Goal: Task Accomplishment & Management: Manage account settings

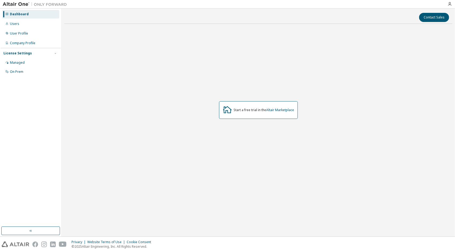
click at [116, 74] on div "Start a free trial in the Altair Marketplace" at bounding box center [258, 110] width 388 height 164
click at [35, 23] on div "Users" at bounding box center [30, 24] width 57 height 9
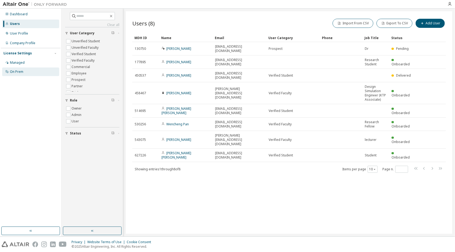
click at [18, 73] on div "On Prem" at bounding box center [16, 72] width 13 height 4
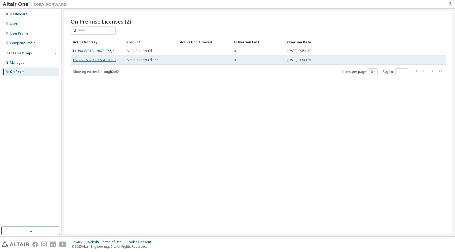
click at [103, 59] on link "L8Z78-ZARQY-BXWVB-3FLFT" at bounding box center [94, 60] width 43 height 5
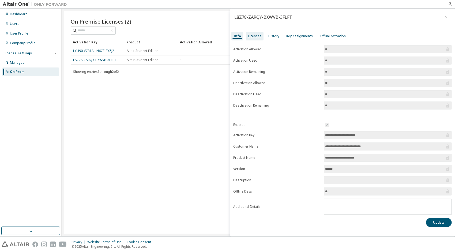
click at [253, 35] on div "Licenses" at bounding box center [254, 36] width 13 height 4
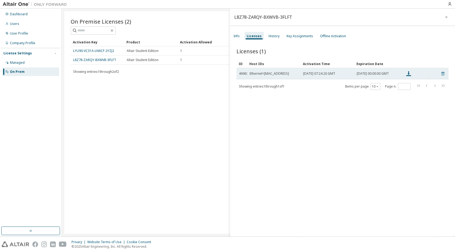
click at [442, 76] on icon at bounding box center [442, 73] width 5 height 6
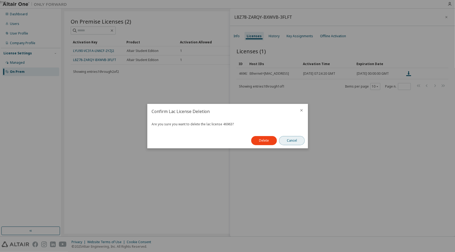
click at [292, 139] on button "Cancel" at bounding box center [292, 140] width 26 height 9
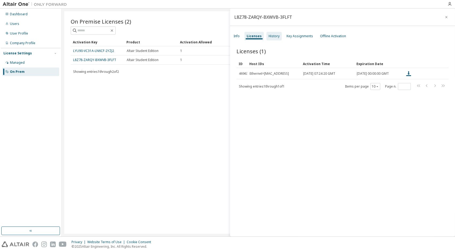
click at [276, 35] on div "History" at bounding box center [274, 36] width 11 height 4
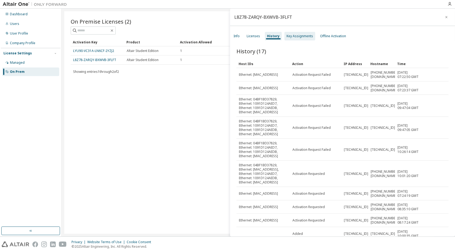
click at [299, 39] on div "Key Assignments" at bounding box center [299, 36] width 31 height 9
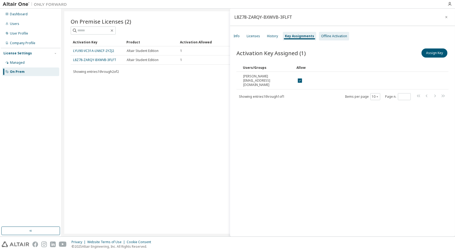
click at [324, 36] on div "Offline Activation" at bounding box center [334, 36] width 26 height 4
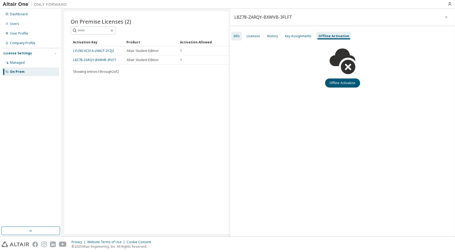
click at [240, 35] on div "Info" at bounding box center [236, 36] width 10 height 9
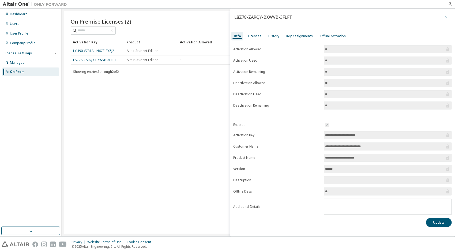
click at [446, 18] on icon "button" at bounding box center [446, 17] width 4 height 4
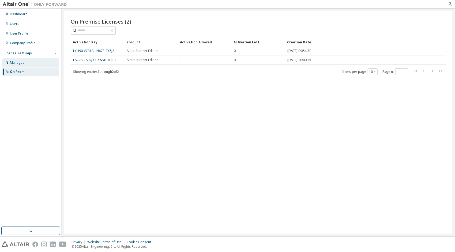
click at [32, 63] on div "Managed" at bounding box center [30, 62] width 57 height 9
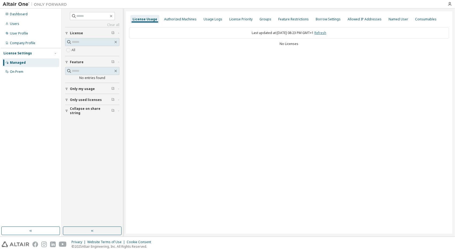
click at [325, 33] on link "Refresh" at bounding box center [321, 33] width 12 height 5
click at [162, 20] on div "Authorized Machines" at bounding box center [180, 19] width 37 height 9
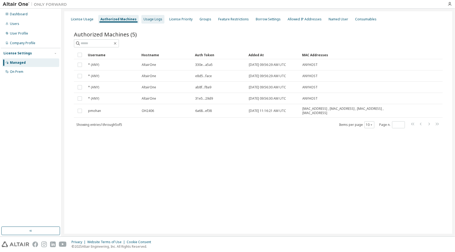
click at [149, 18] on div "Usage Logs" at bounding box center [153, 19] width 19 height 4
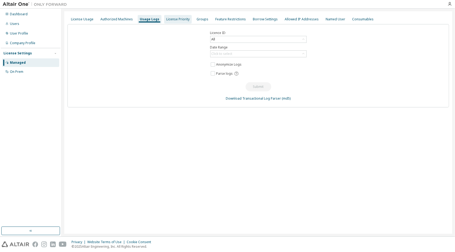
click at [171, 20] on div "License Priority" at bounding box center [177, 19] width 23 height 4
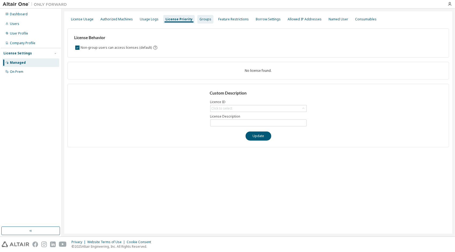
click at [199, 21] on div "Groups" at bounding box center [205, 19] width 12 height 4
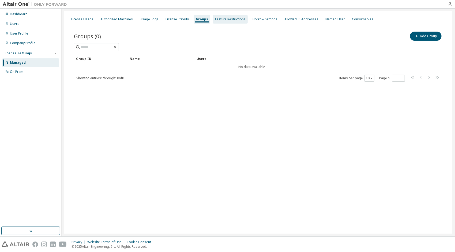
click at [217, 23] on div "Feature Restrictions" at bounding box center [230, 19] width 35 height 9
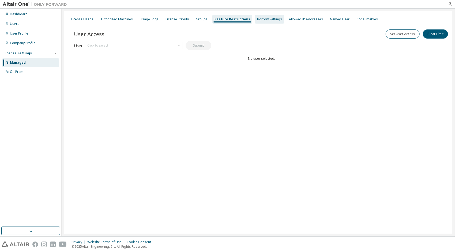
click at [255, 22] on div "Borrow Settings" at bounding box center [269, 19] width 29 height 9
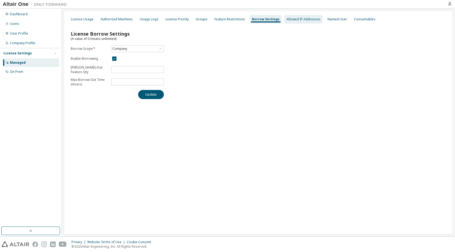
click at [296, 17] on div "Allowed IP Addresses" at bounding box center [303, 19] width 34 height 4
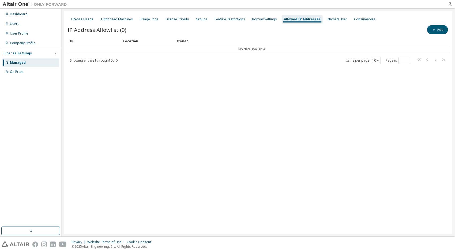
click at [296, 19] on div "Allowed IP Addresses" at bounding box center [302, 19] width 37 height 4
click at [328, 20] on div "Named User" at bounding box center [337, 19] width 20 height 4
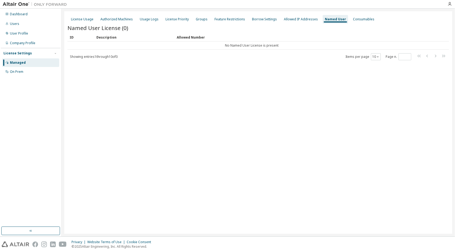
click at [328, 20] on div "Named User" at bounding box center [335, 19] width 21 height 4
click at [29, 44] on div "Company Profile" at bounding box center [22, 43] width 25 height 4
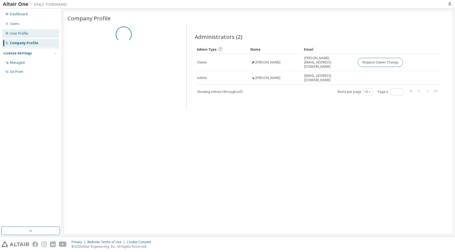
click at [25, 36] on div "User Profile" at bounding box center [30, 33] width 57 height 9
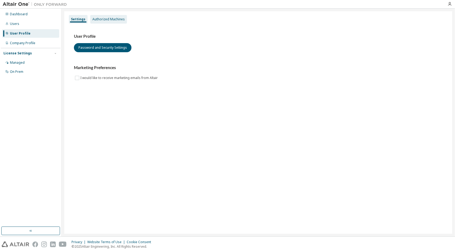
click at [108, 17] on div "Authorized Machines" at bounding box center [108, 19] width 37 height 9
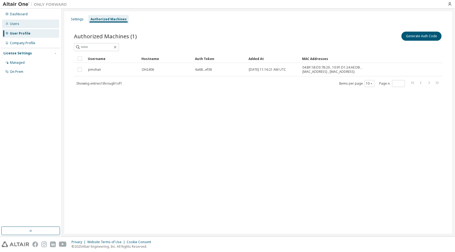
click at [39, 23] on div "Users" at bounding box center [30, 24] width 57 height 9
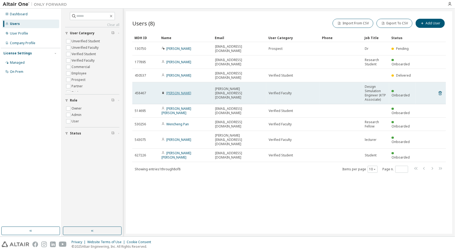
click at [179, 91] on link "Prabakaran Mohan" at bounding box center [178, 93] width 25 height 5
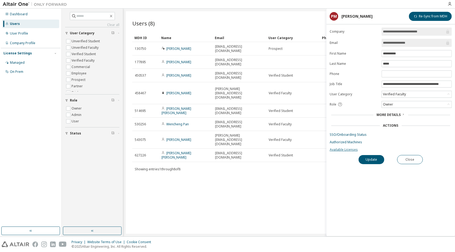
click at [345, 148] on link "Available Licenses" at bounding box center [391, 150] width 122 height 4
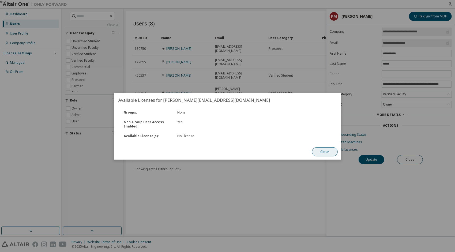
click at [327, 151] on button "Close" at bounding box center [325, 151] width 26 height 9
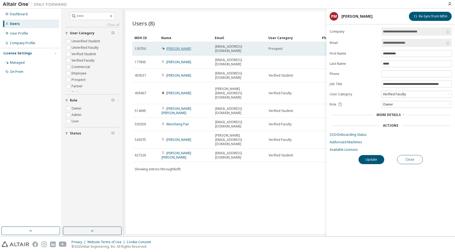
click at [177, 47] on link "Bo Peng" at bounding box center [178, 48] width 25 height 5
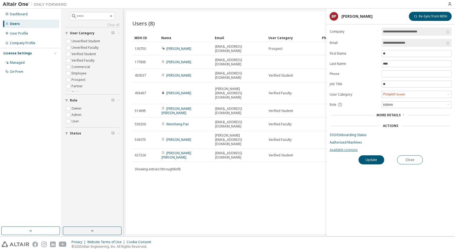
click at [355, 149] on link "Available Licenses" at bounding box center [391, 150] width 122 height 4
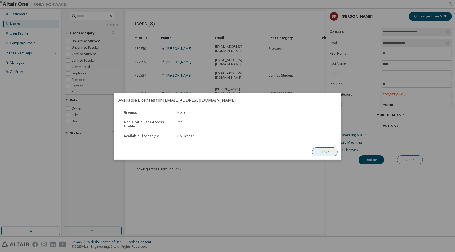
click at [330, 148] on button "Close" at bounding box center [325, 151] width 26 height 9
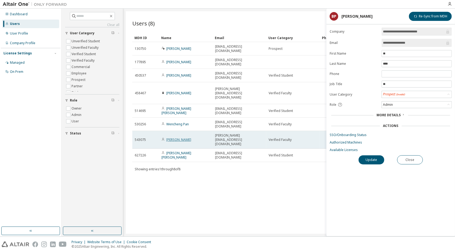
click at [179, 137] on link "Huidong Wei" at bounding box center [178, 139] width 25 height 5
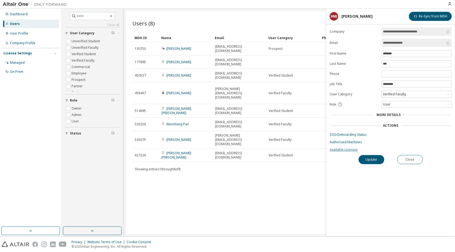
click at [332, 149] on link "Available Licenses" at bounding box center [391, 150] width 122 height 4
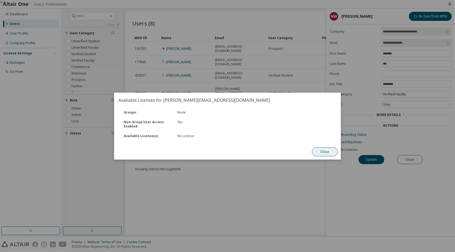
click at [315, 149] on button "Close" at bounding box center [325, 151] width 26 height 9
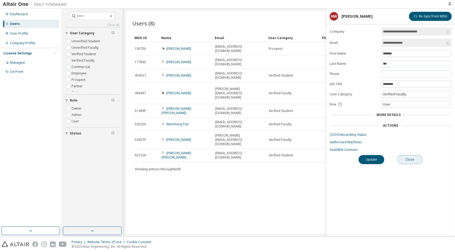
click at [404, 158] on button "Close" at bounding box center [410, 159] width 26 height 9
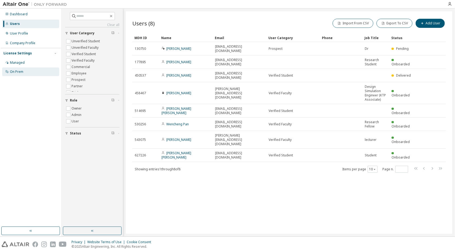
click at [46, 71] on div "On Prem" at bounding box center [30, 71] width 57 height 9
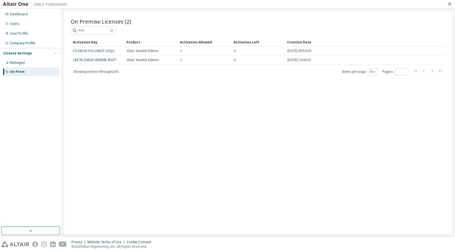
click at [100, 58] on link "L8Z78-ZARQY-BXWVB-3FLFT" at bounding box center [94, 60] width 43 height 5
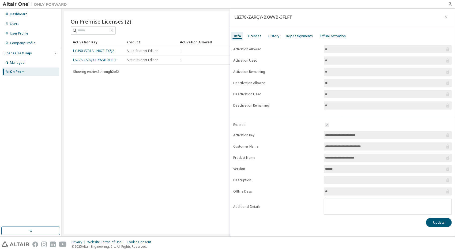
drag, startPoint x: 374, startPoint y: 133, endPoint x: 306, endPoint y: 117, distance: 70.5
click at [306, 117] on div "**********" at bounding box center [342, 136] width 225 height 190
click at [255, 38] on div "Licenses" at bounding box center [255, 36] width 18 height 9
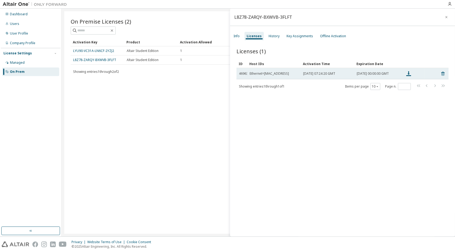
click at [259, 75] on div "Ethernet=A4BB6DB29C1C" at bounding box center [269, 73] width 39 height 4
click at [440, 73] on icon at bounding box center [442, 73] width 5 height 6
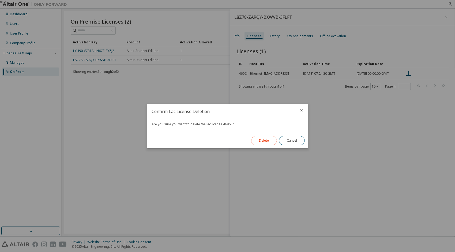
click at [261, 138] on button "Delete" at bounding box center [264, 140] width 26 height 9
click at [288, 140] on button "Close" at bounding box center [292, 140] width 26 height 9
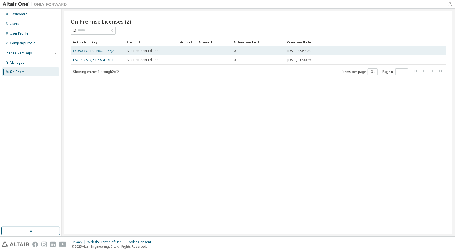
click at [106, 51] on link "LYU90-VC31A-LN6CF-2YZJ2" at bounding box center [93, 50] width 41 height 5
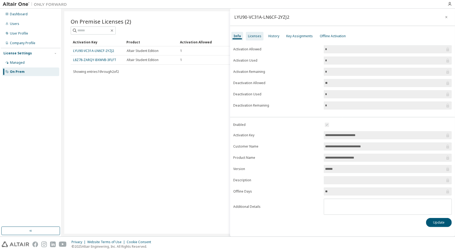
click at [256, 40] on div "Licenses" at bounding box center [255, 36] width 18 height 9
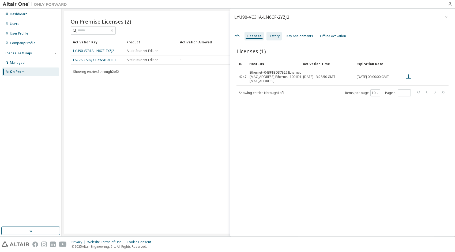
click at [269, 37] on div "History" at bounding box center [274, 36] width 11 height 4
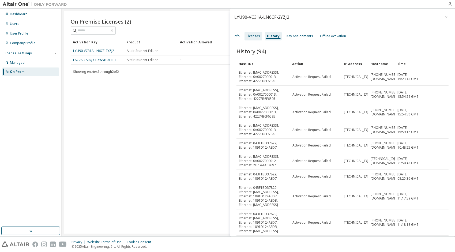
click at [255, 37] on div "Licenses" at bounding box center [253, 36] width 13 height 4
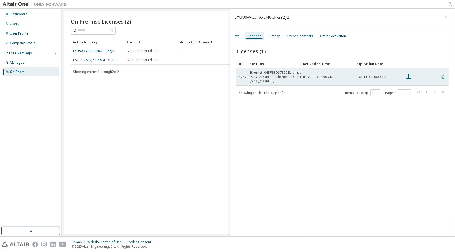
click at [441, 74] on icon at bounding box center [442, 77] width 5 height 6
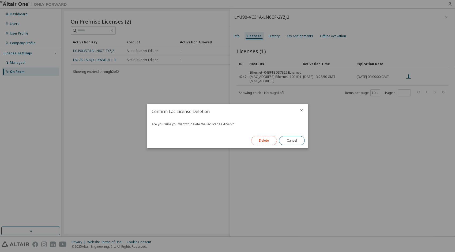
click at [271, 142] on button "Delete" at bounding box center [264, 140] width 26 height 9
click at [276, 35] on div "true" at bounding box center [227, 126] width 455 height 252
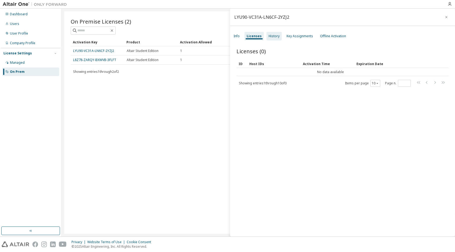
click at [272, 36] on div "History" at bounding box center [274, 36] width 11 height 4
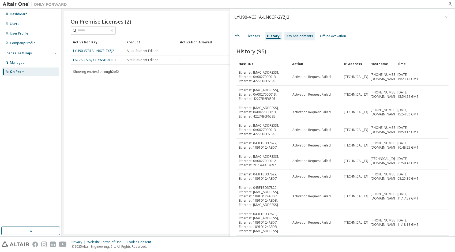
click at [303, 37] on div "Key Assignments" at bounding box center [299, 36] width 27 height 4
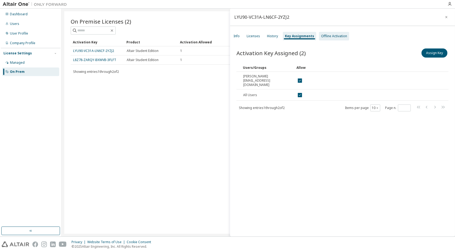
click at [334, 35] on div "Offline Activation" at bounding box center [334, 36] width 26 height 4
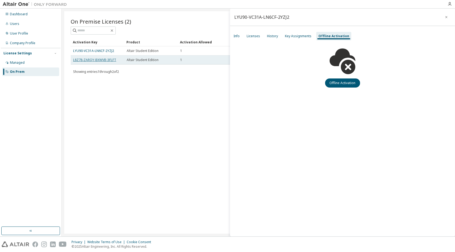
click at [97, 59] on link "L8Z78-ZARQY-BXWVB-3FLFT" at bounding box center [94, 60] width 43 height 5
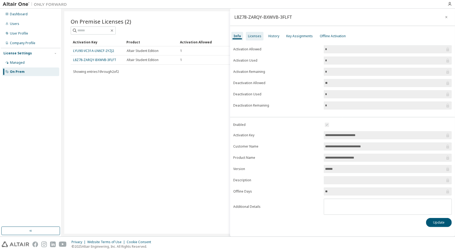
click at [257, 36] on div "Licenses" at bounding box center [254, 36] width 13 height 4
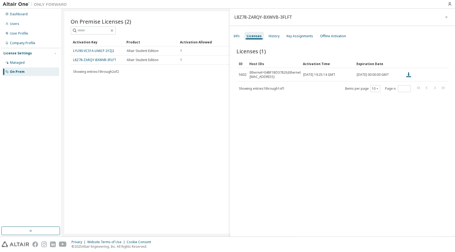
drag, startPoint x: 294, startPoint y: 78, endPoint x: 256, endPoint y: 113, distance: 51.3
click at [256, 113] on div "Licenses (1) Clear Load Save Save As Field Operator Value Select filter Select …" at bounding box center [342, 143] width 225 height 204
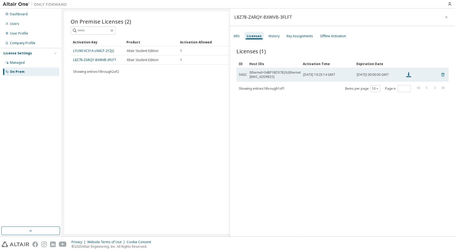
click at [440, 74] on icon at bounding box center [442, 74] width 5 height 6
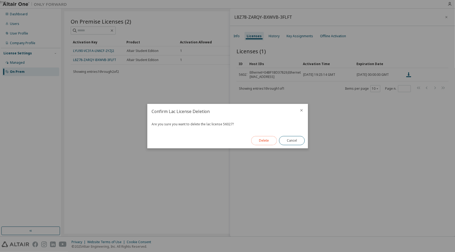
click at [267, 137] on button "Delete" at bounding box center [264, 140] width 26 height 9
